Goal: Task Accomplishment & Management: Use online tool/utility

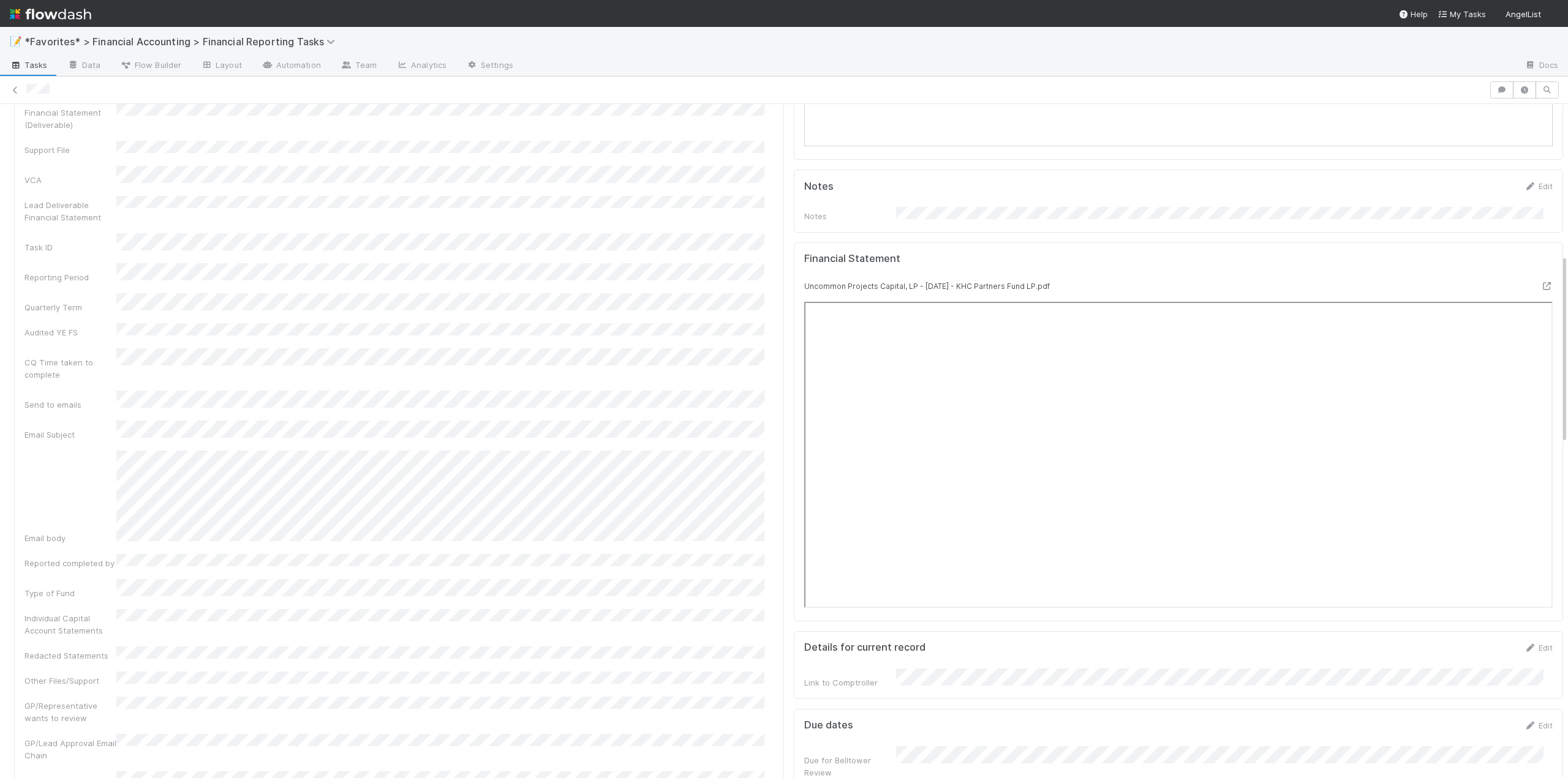
scroll to position [197, 0]
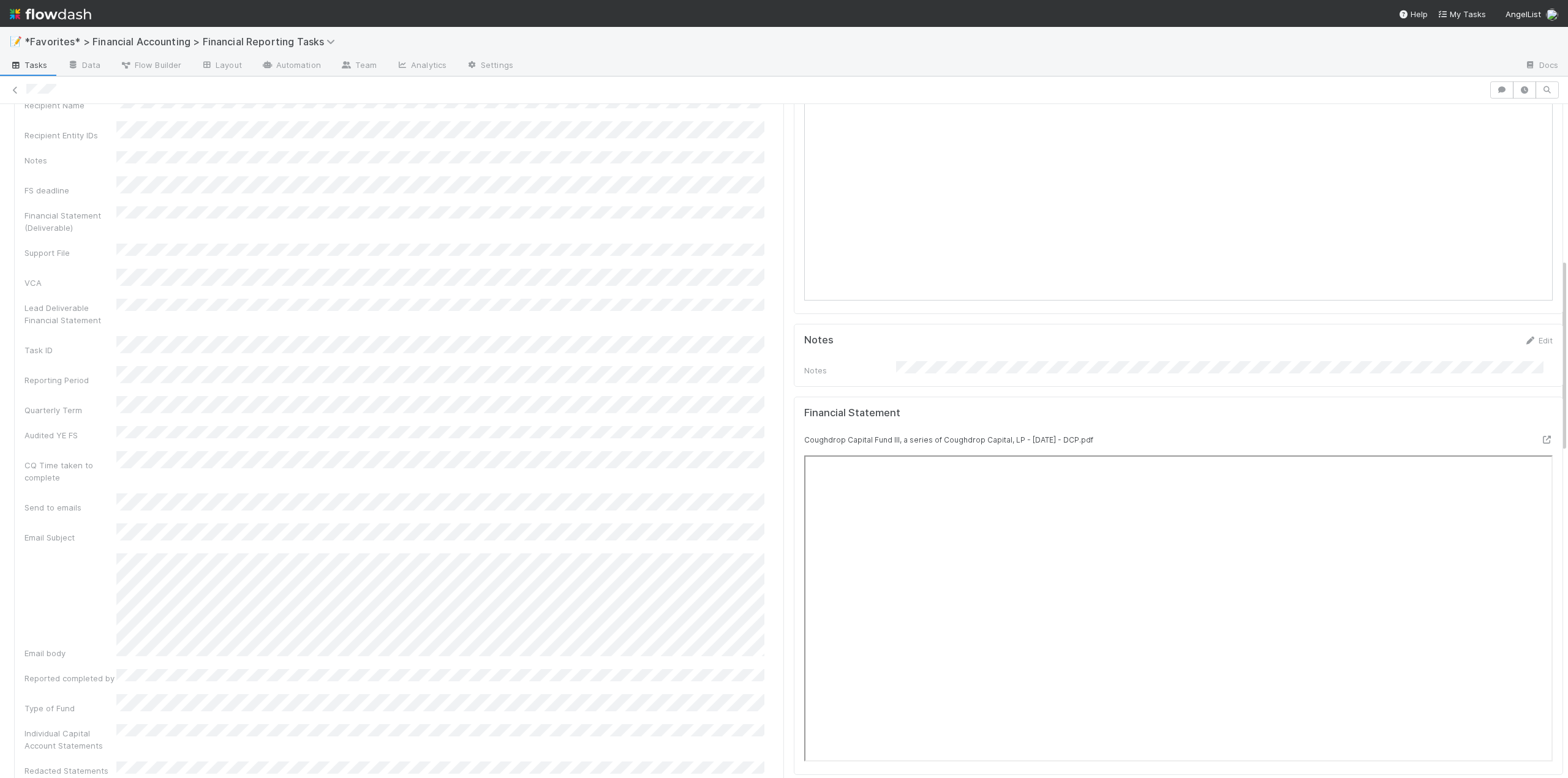
scroll to position [306, 0]
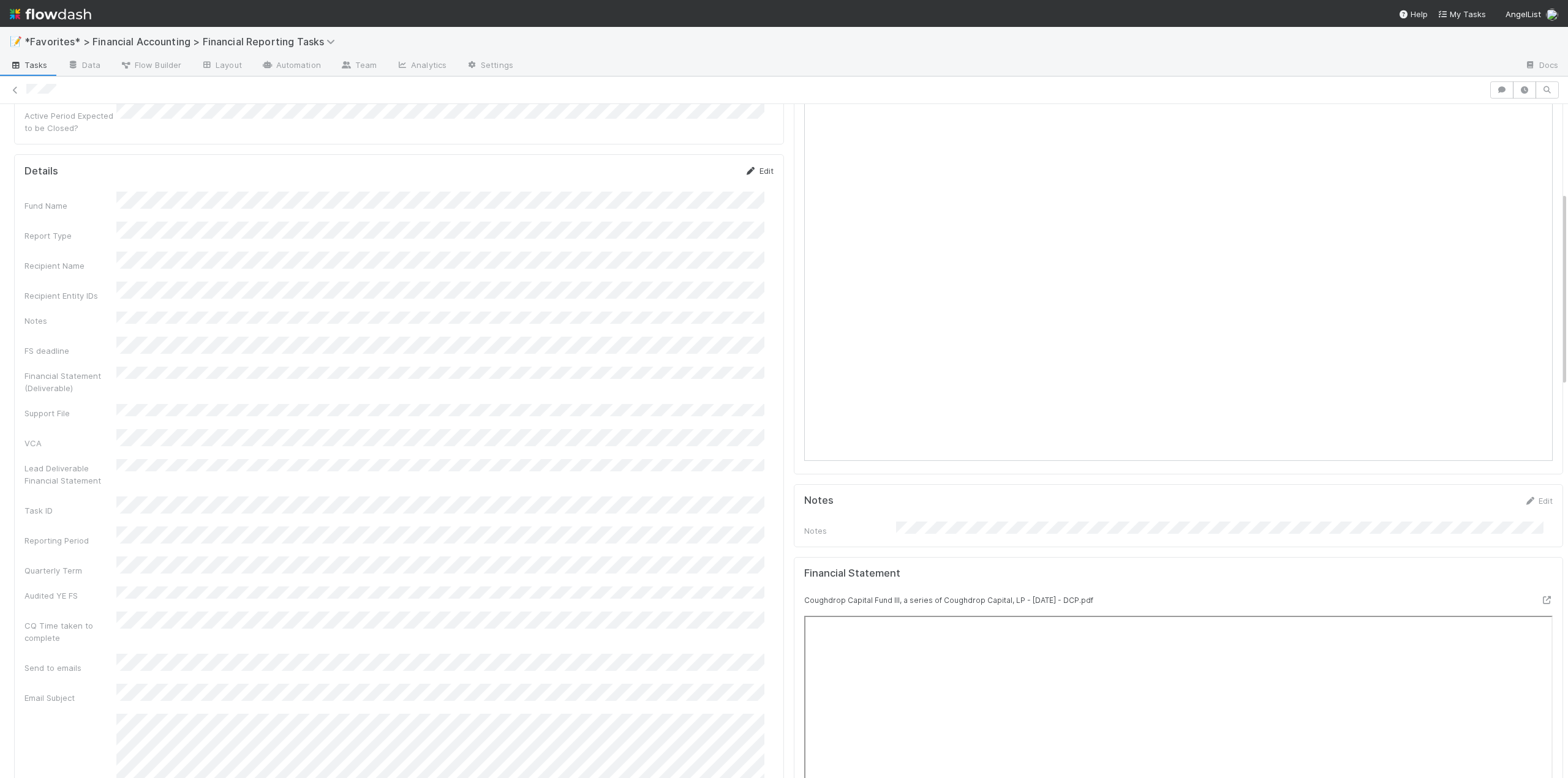
click at [763, 166] on link "Edit" at bounding box center [759, 171] width 29 height 10
click at [699, 348] on button "Save" at bounding box center [708, 358] width 35 height 21
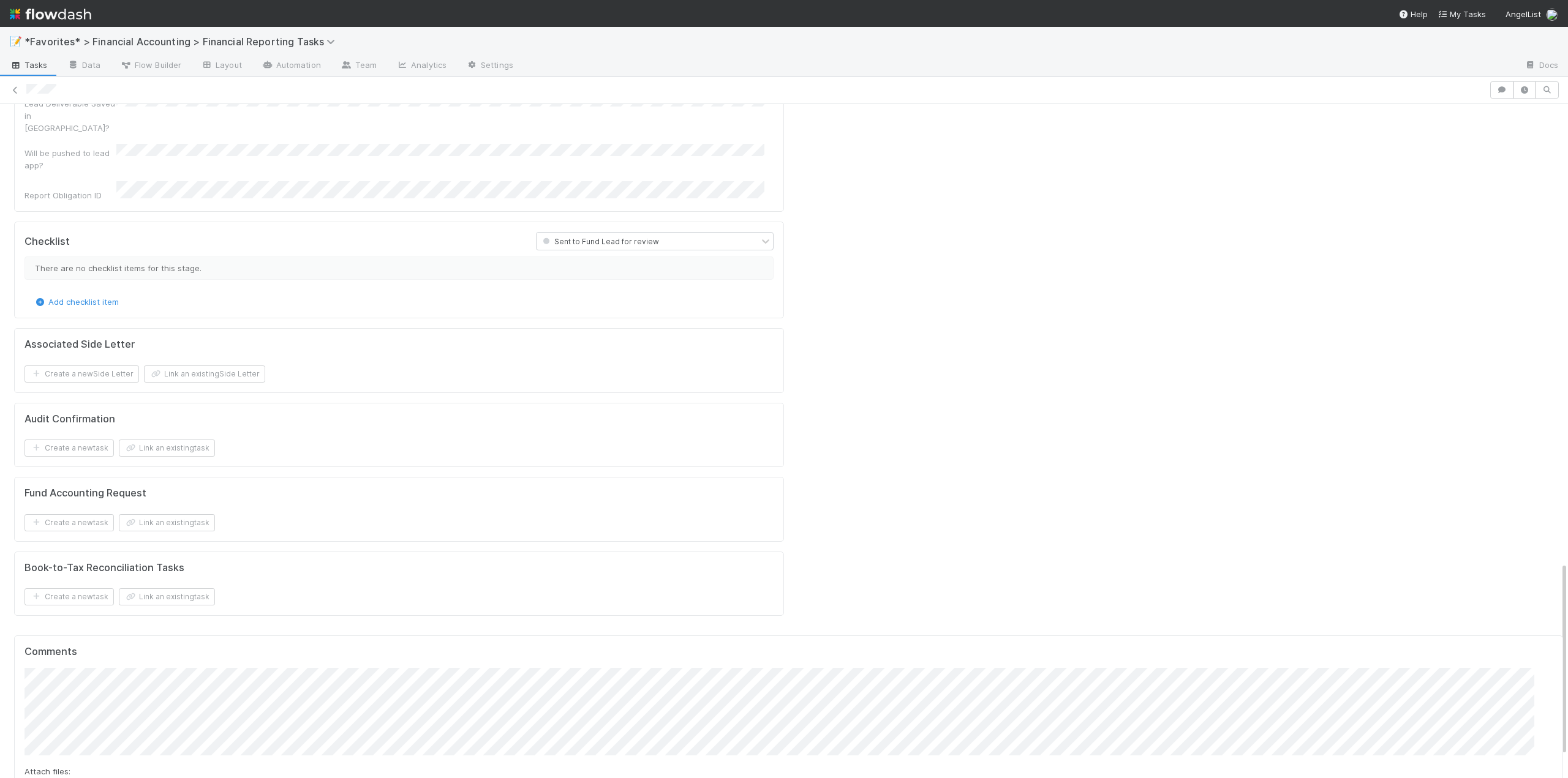
scroll to position [1592, 0]
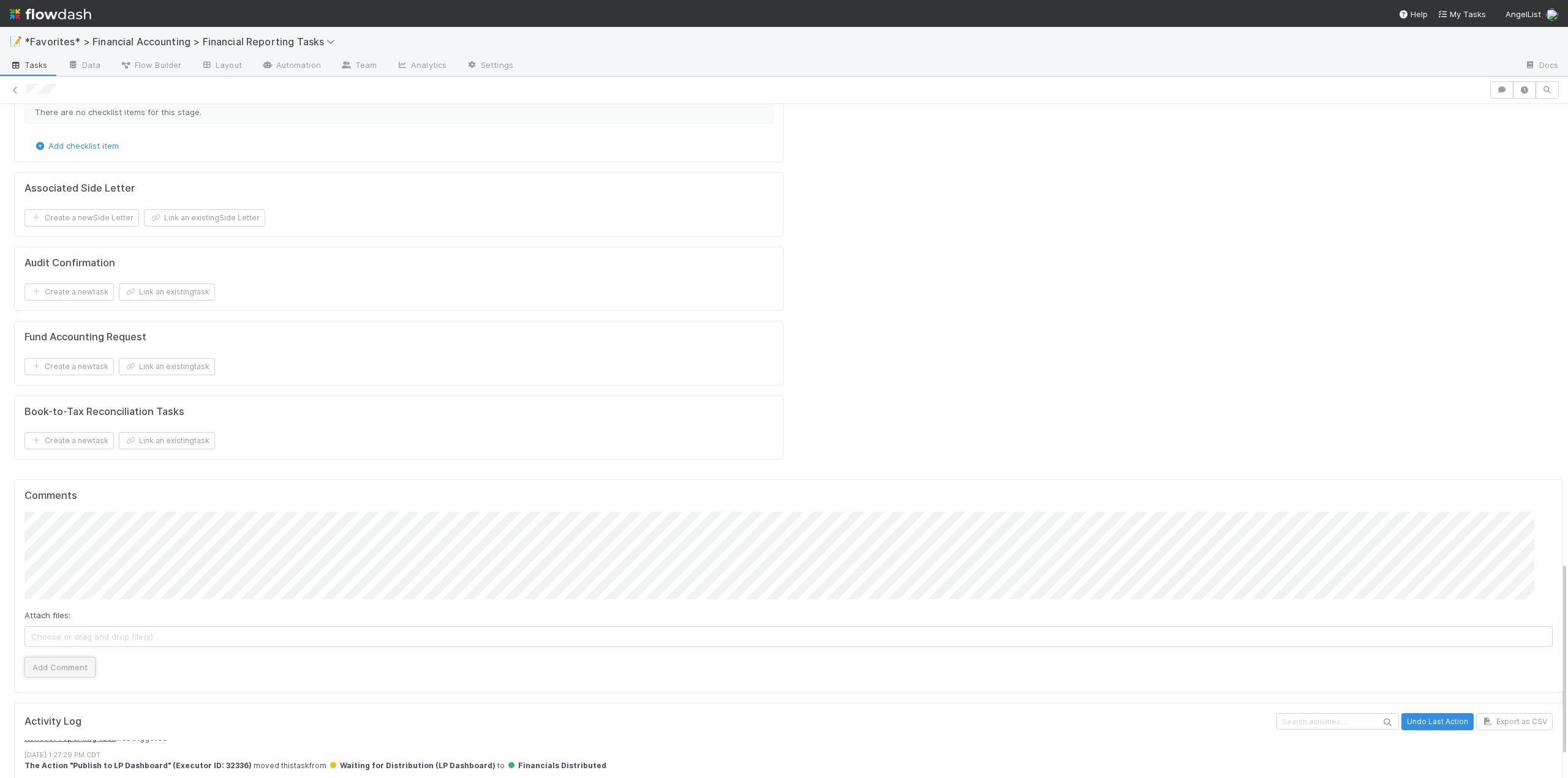
click at [45, 657] on button "Add Comment" at bounding box center [60, 667] width 71 height 21
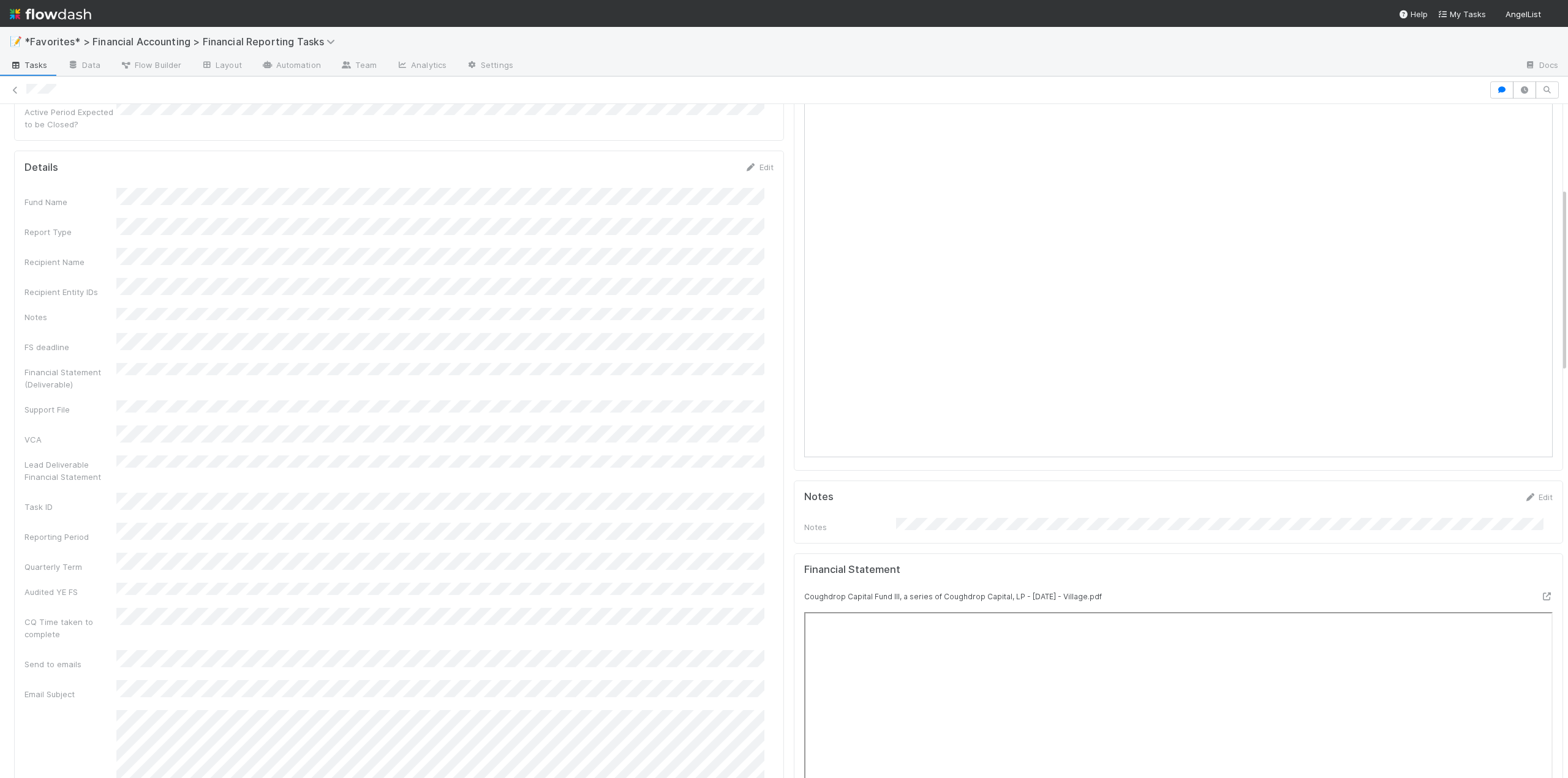
scroll to position [306, 0]
click at [756, 166] on link "Edit" at bounding box center [759, 171] width 29 height 10
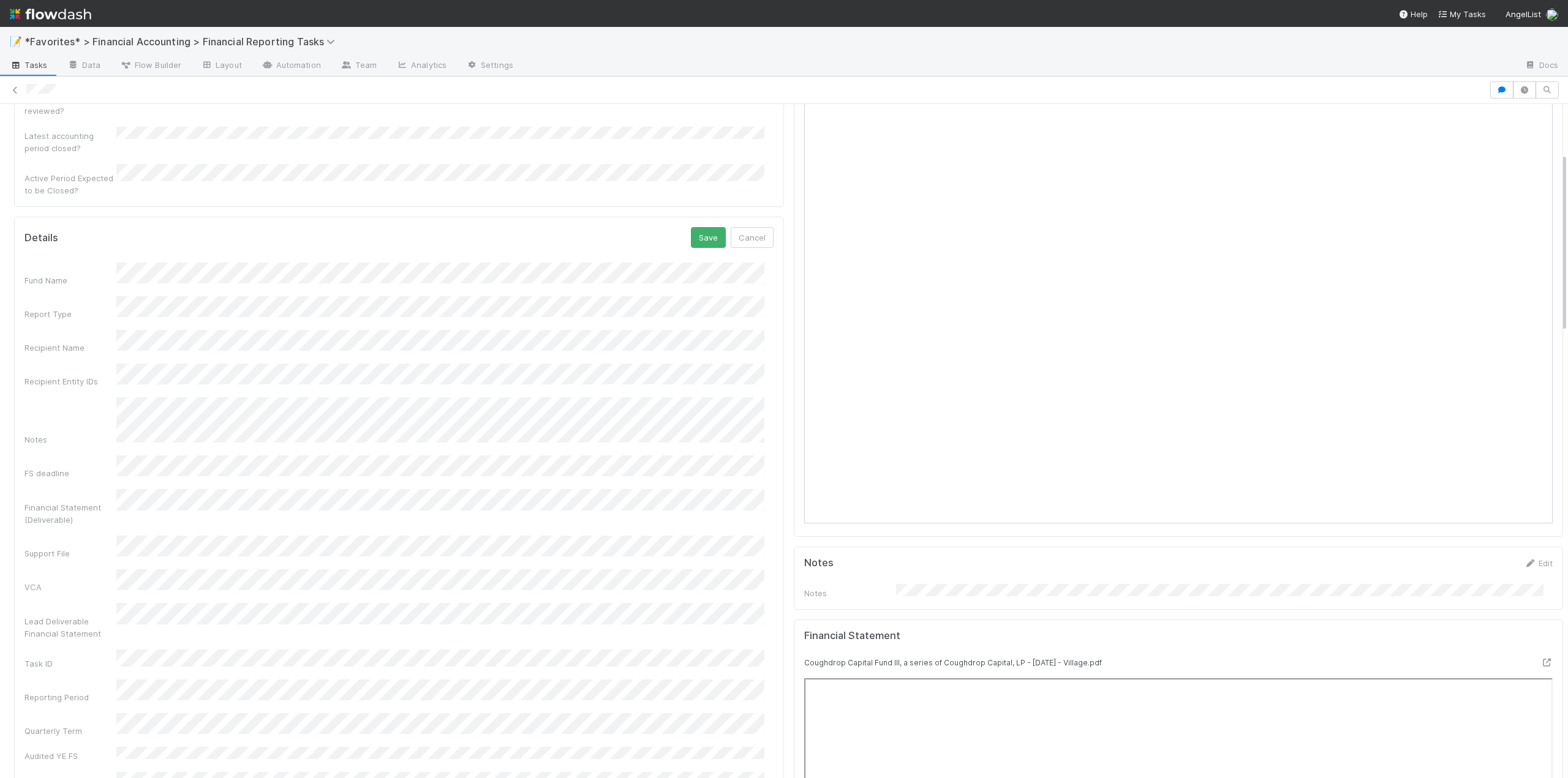
scroll to position [184, 0]
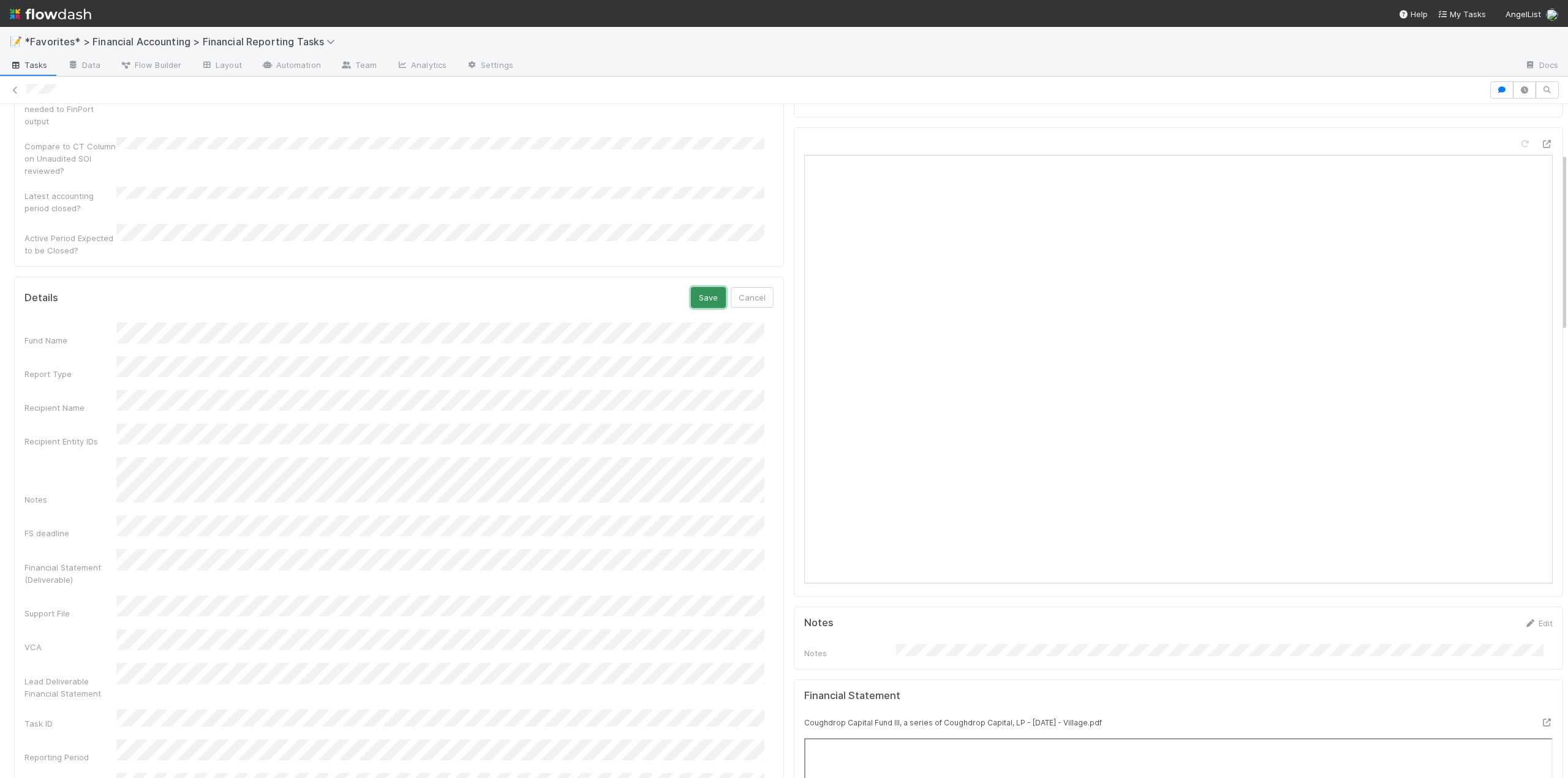
click at [699, 287] on button "Save" at bounding box center [708, 297] width 35 height 21
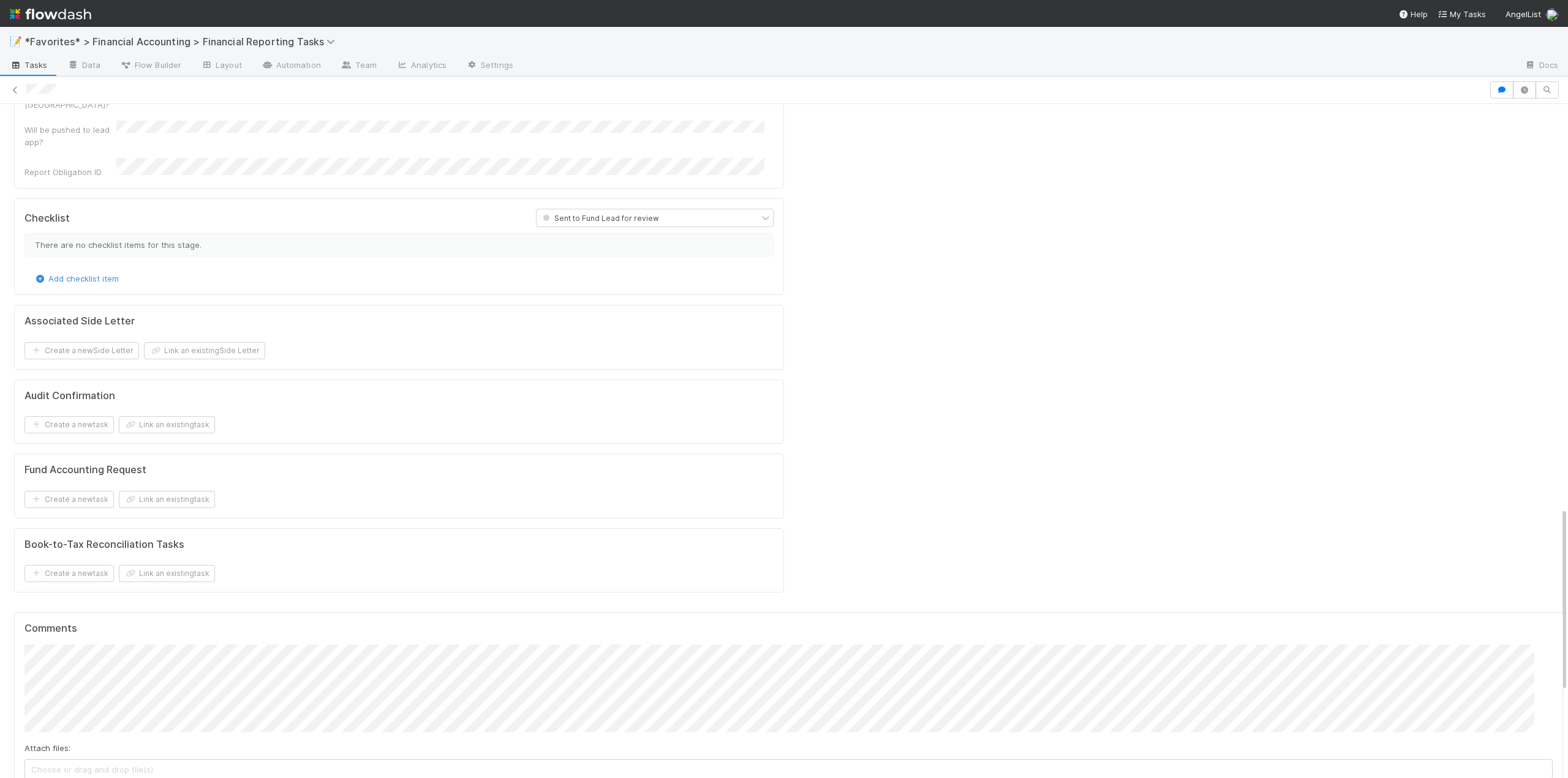
scroll to position [1592, 0]
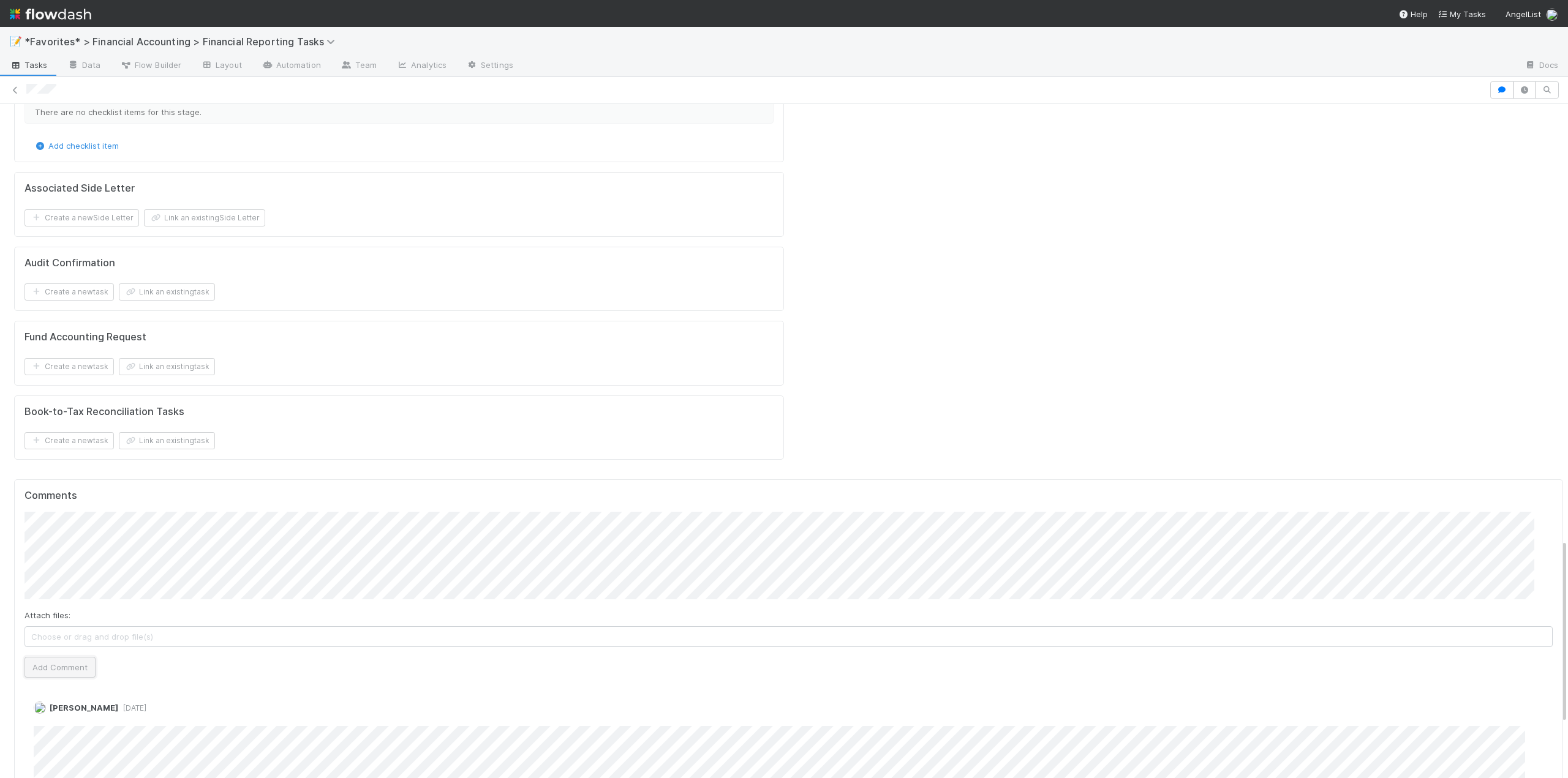
click at [40, 657] on button "Add Comment" at bounding box center [60, 667] width 71 height 21
